Goal: Find specific page/section: Find specific page/section

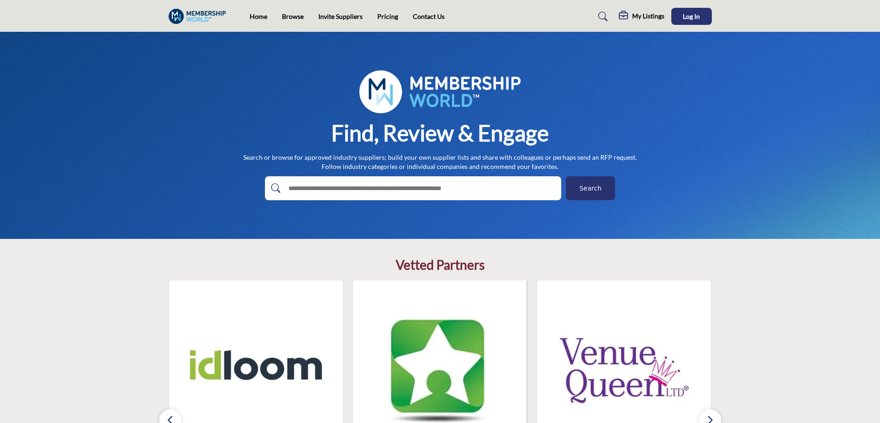
click at [597, 187] on span "Search" at bounding box center [590, 189] width 22 height 10
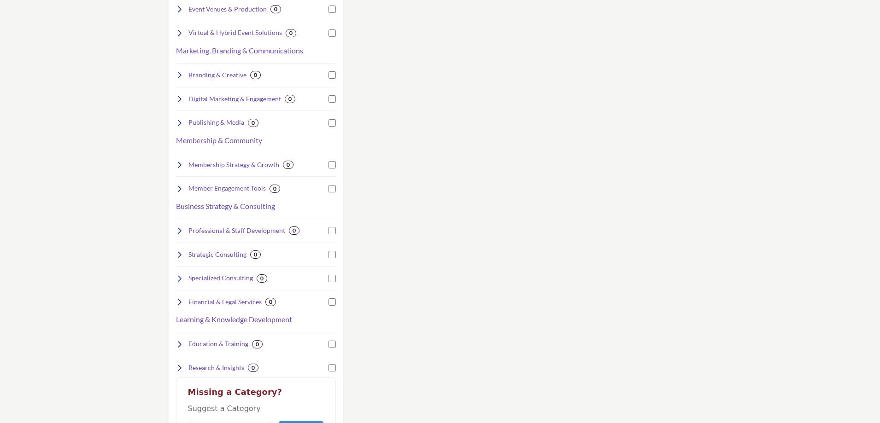
scroll to position [553, 0]
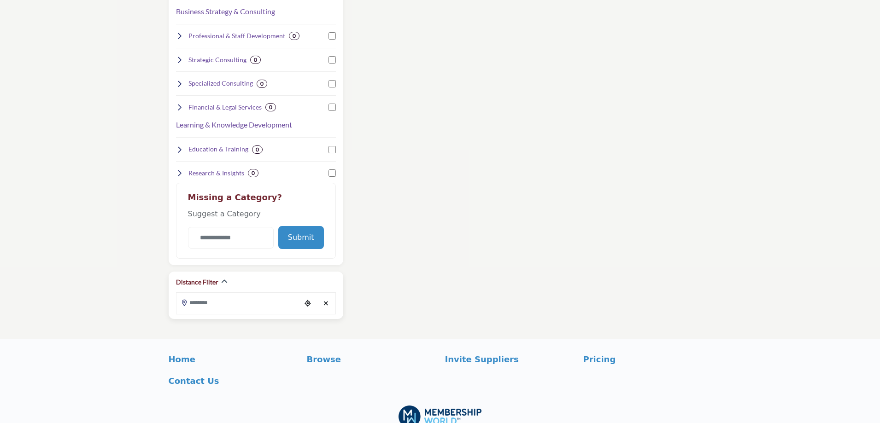
click at [328, 302] on icon "Clear search location" at bounding box center [325, 303] width 5 height 6
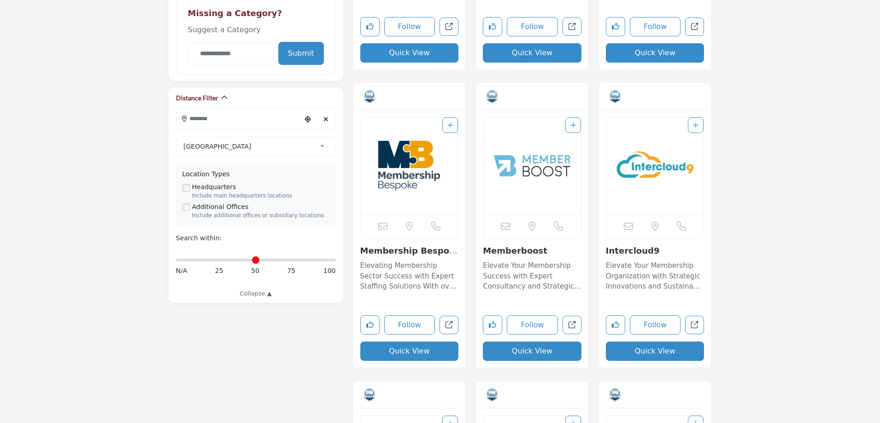
scroll to position [507, 0]
